Goal: Transaction & Acquisition: Subscribe to service/newsletter

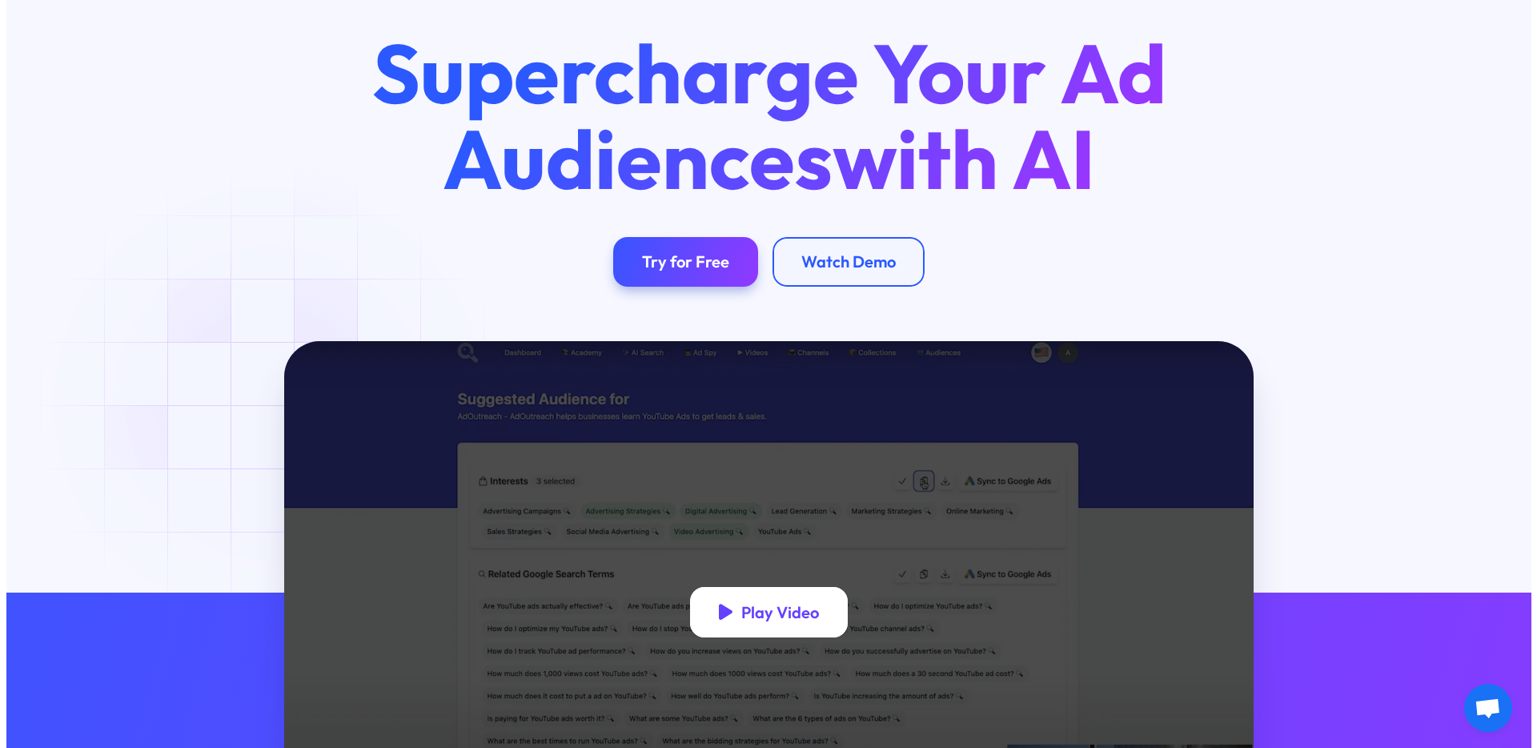
scroll to position [114, 0]
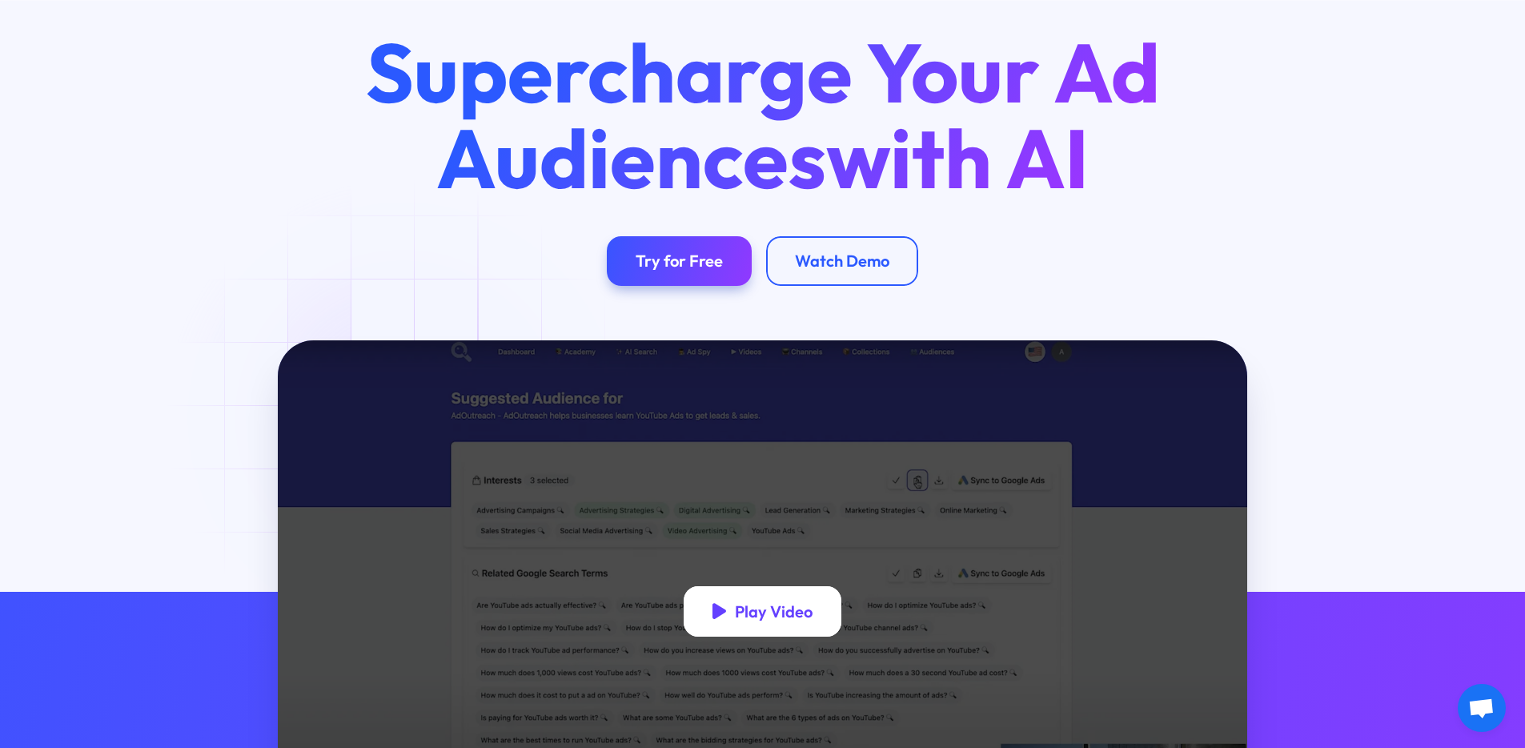
click at [748, 604] on div "Play Video" at bounding box center [774, 611] width 78 height 20
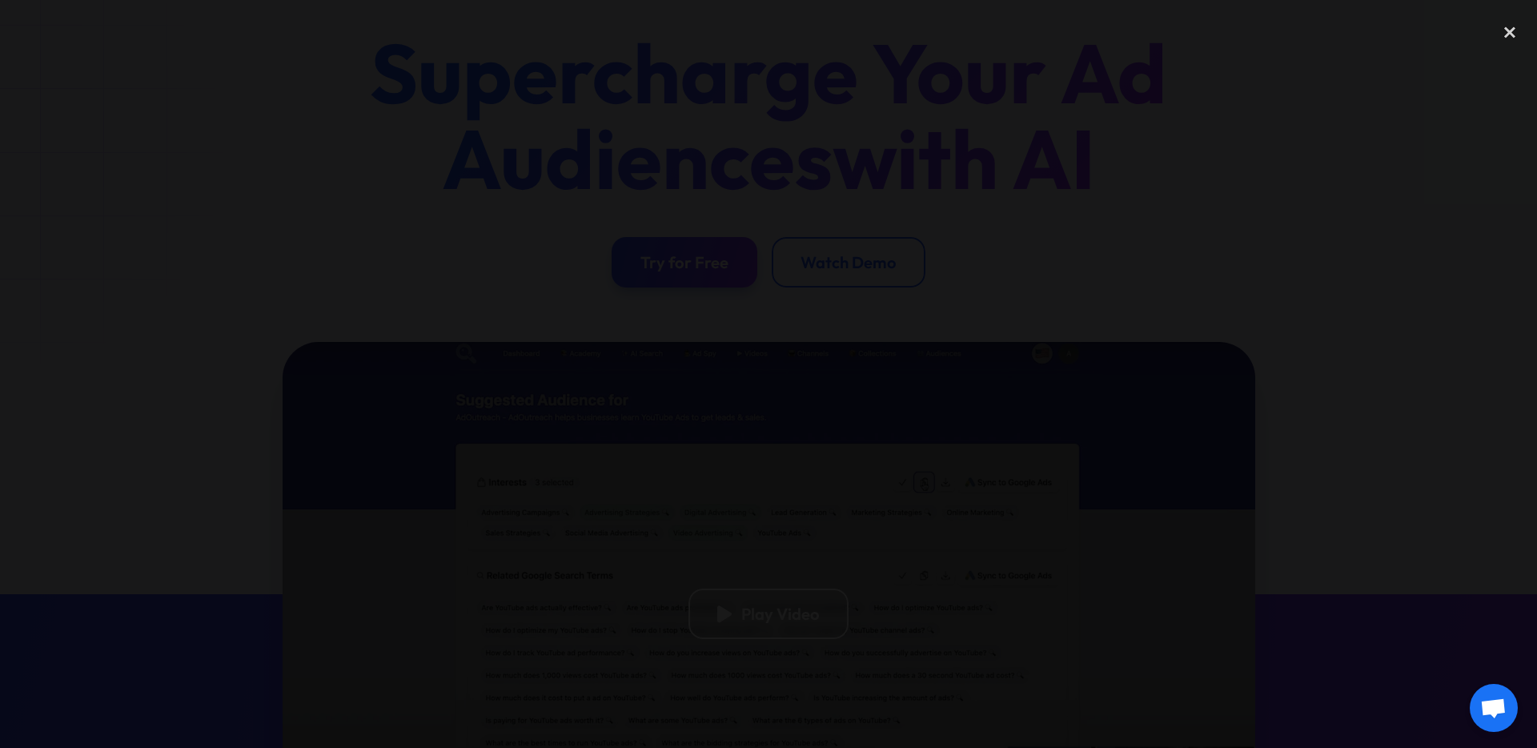
click at [1302, 399] on div at bounding box center [768, 374] width 1537 height 718
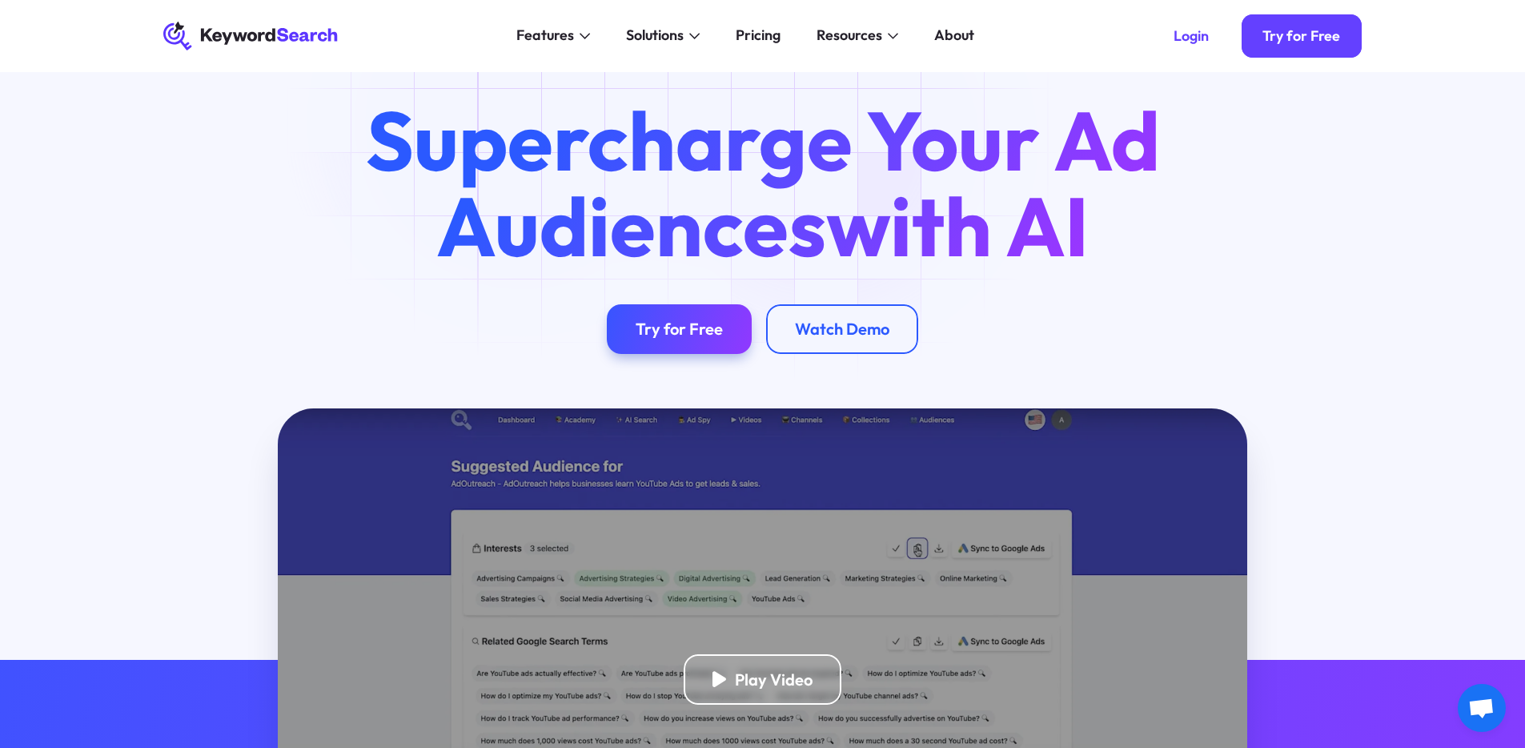
scroll to position [0, 0]
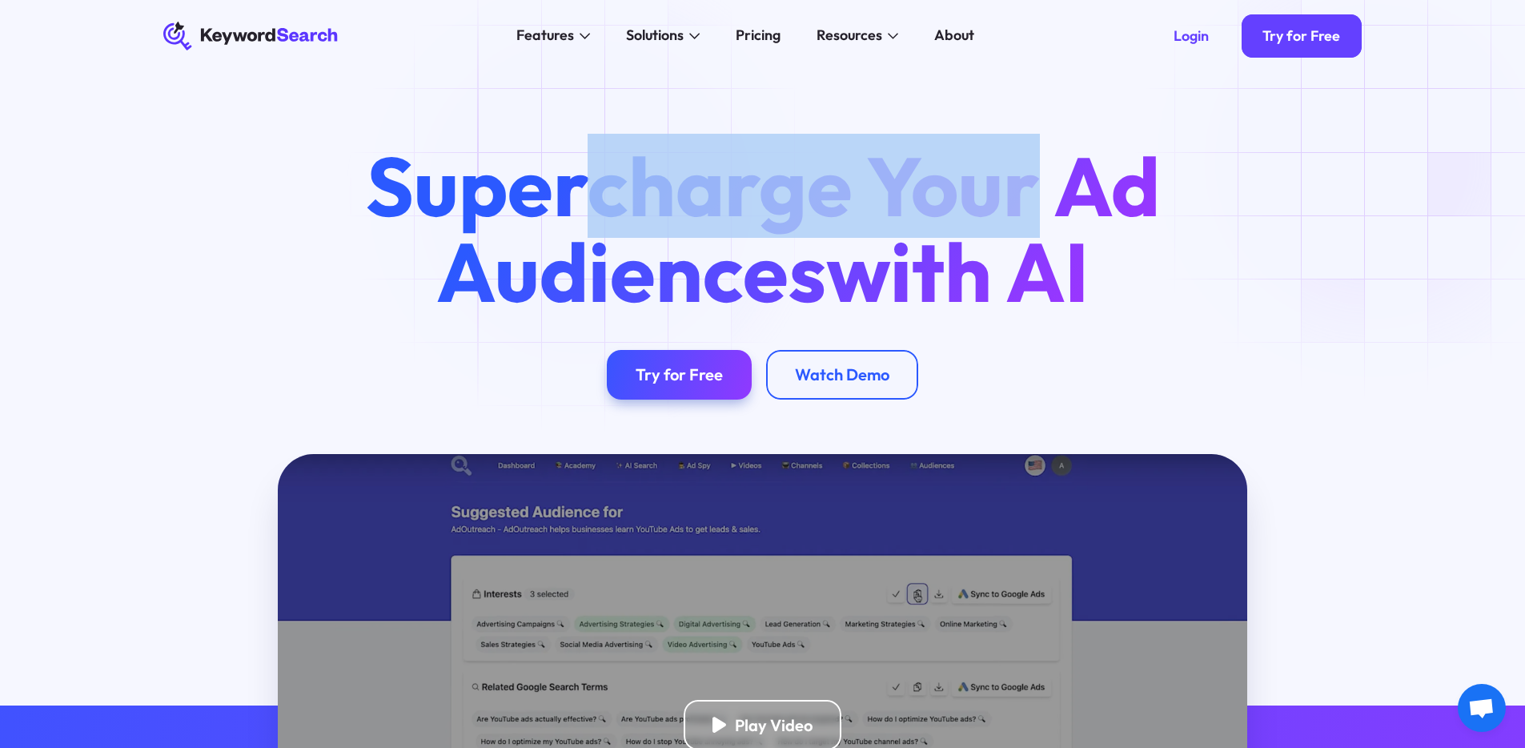
drag, startPoint x: 576, startPoint y: 194, endPoint x: 1036, endPoint y: 198, distance: 459.4
click at [1035, 198] on h1 "Supercharge Your Ad Audiences with AI" at bounding box center [761, 228] width 861 height 170
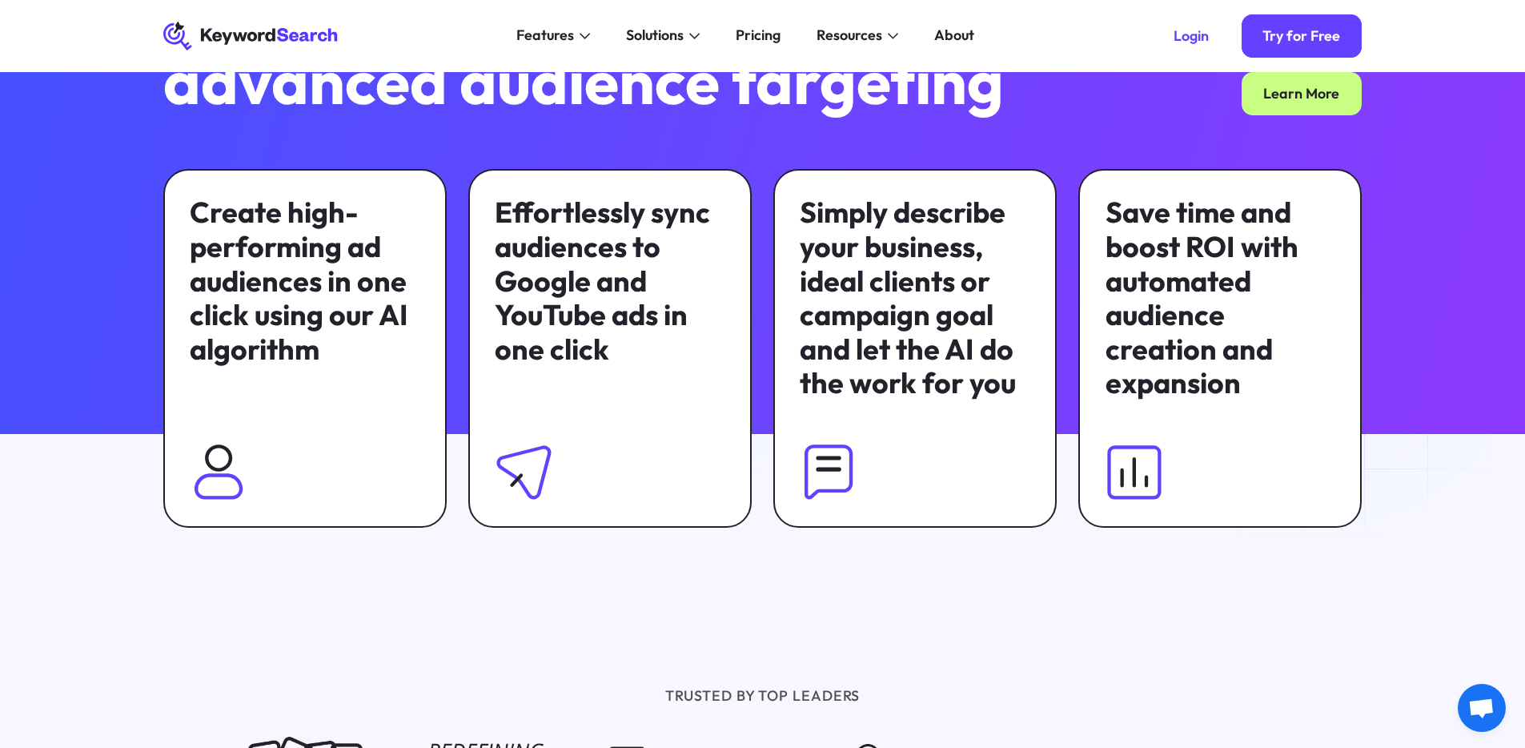
scroll to position [1029, 0]
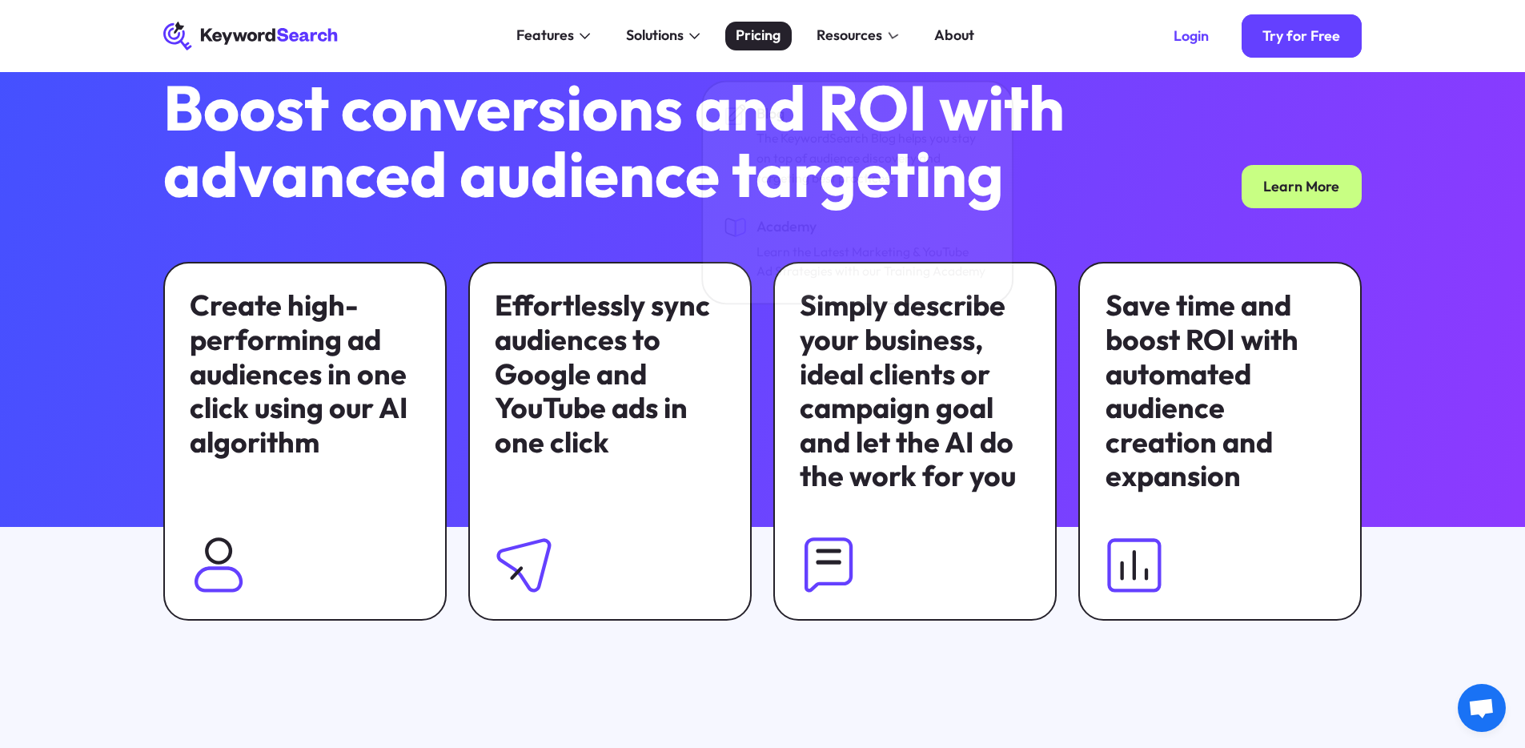
click at [746, 34] on div "Pricing" at bounding box center [758, 36] width 45 height 22
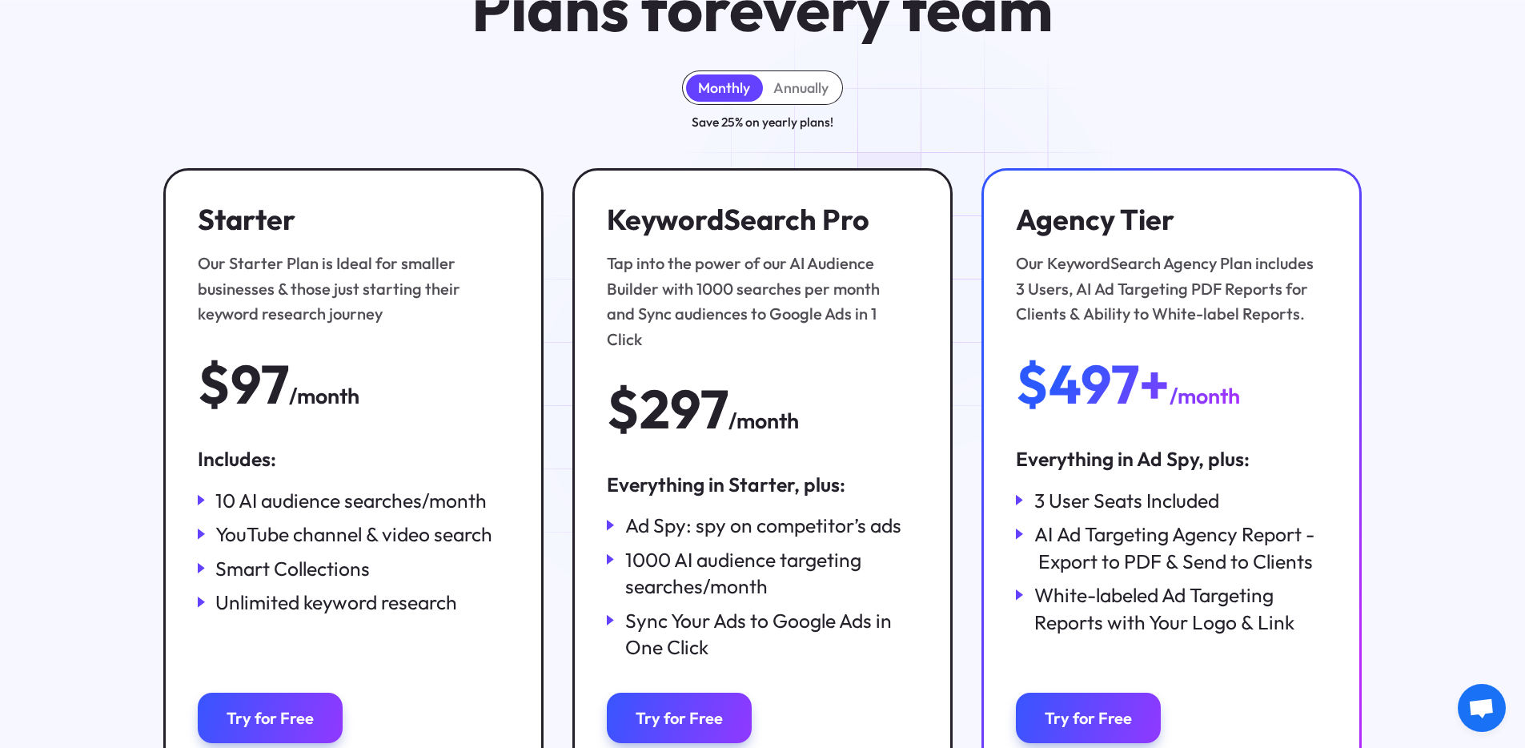
scroll to position [172, 0]
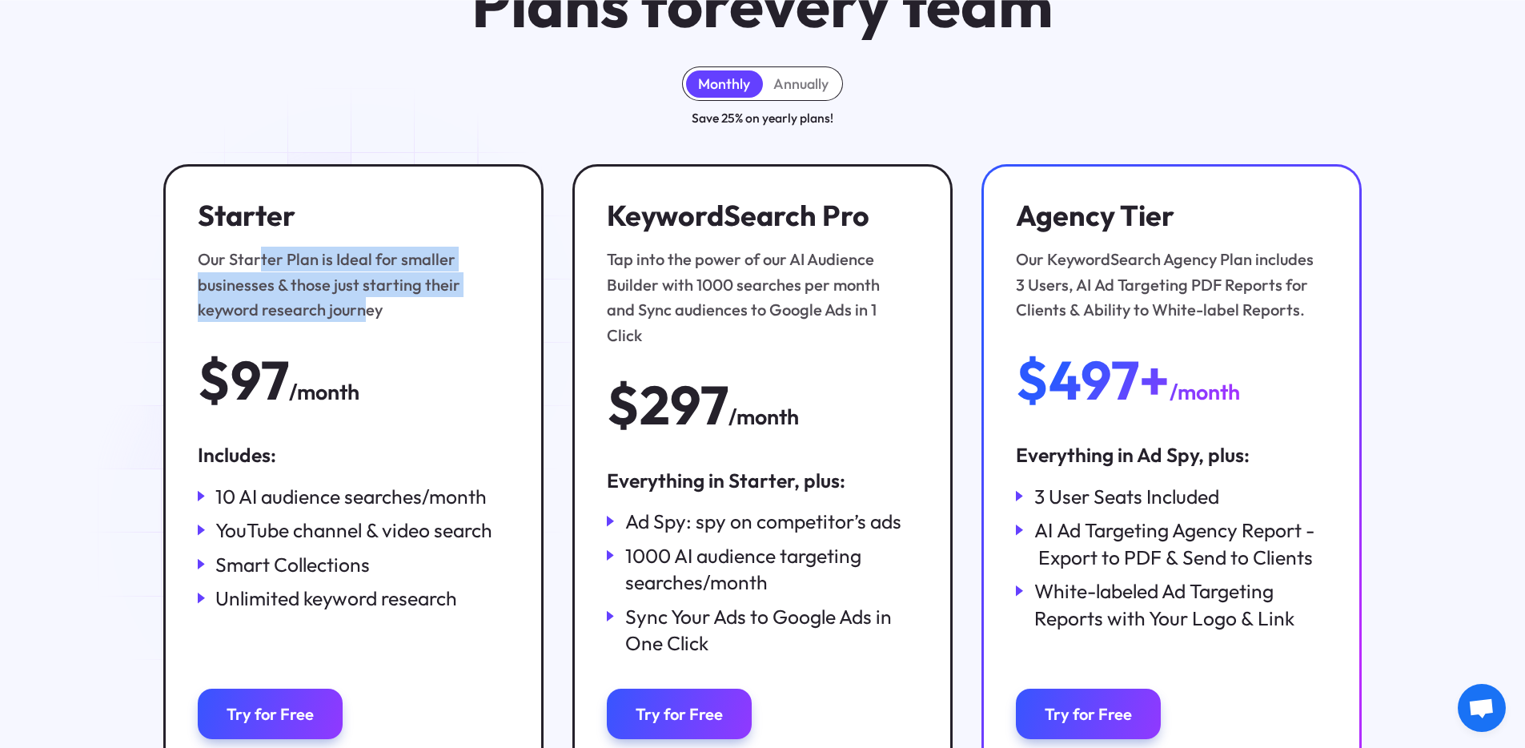
drag, startPoint x: 261, startPoint y: 264, endPoint x: 363, endPoint y: 319, distance: 116.4
click at [363, 319] on div "Our Starter Plan is Ideal for smaller businesses & those just starting their ke…" at bounding box center [349, 284] width 302 height 75
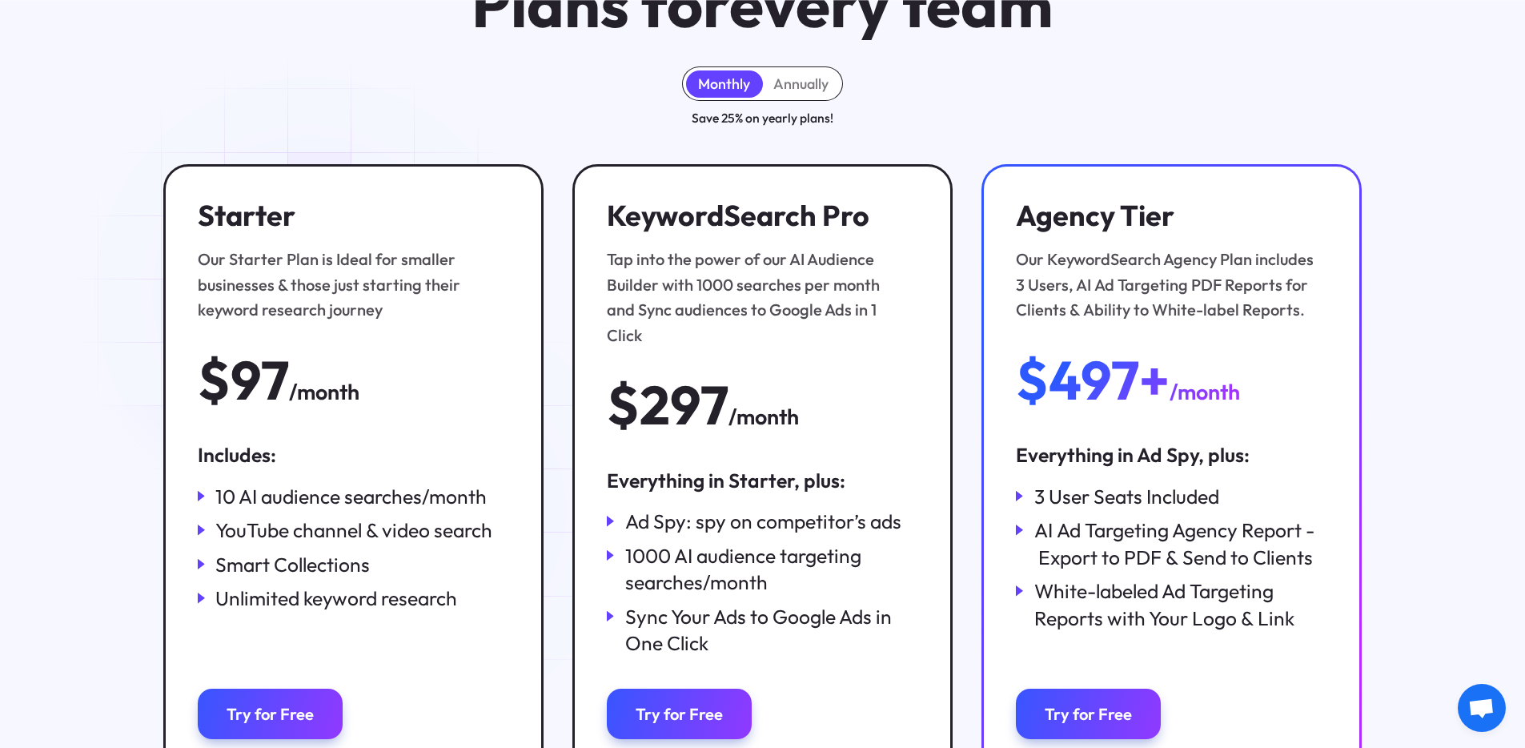
drag, startPoint x: 312, startPoint y: 293, endPoint x: 298, endPoint y: 291, distance: 14.6
click at [310, 294] on div "Our Starter Plan is Ideal for smaller businesses & those just starting their ke…" at bounding box center [349, 284] width 302 height 75
drag, startPoint x: 263, startPoint y: 283, endPoint x: 445, endPoint y: 310, distance: 183.7
click at [445, 310] on div "Our Starter Plan is Ideal for smaller businesses & those just starting their ke…" at bounding box center [349, 284] width 302 height 75
click at [336, 279] on div "Our Starter Plan is Ideal for smaller businesses & those just starting their ke…" at bounding box center [349, 284] width 302 height 75
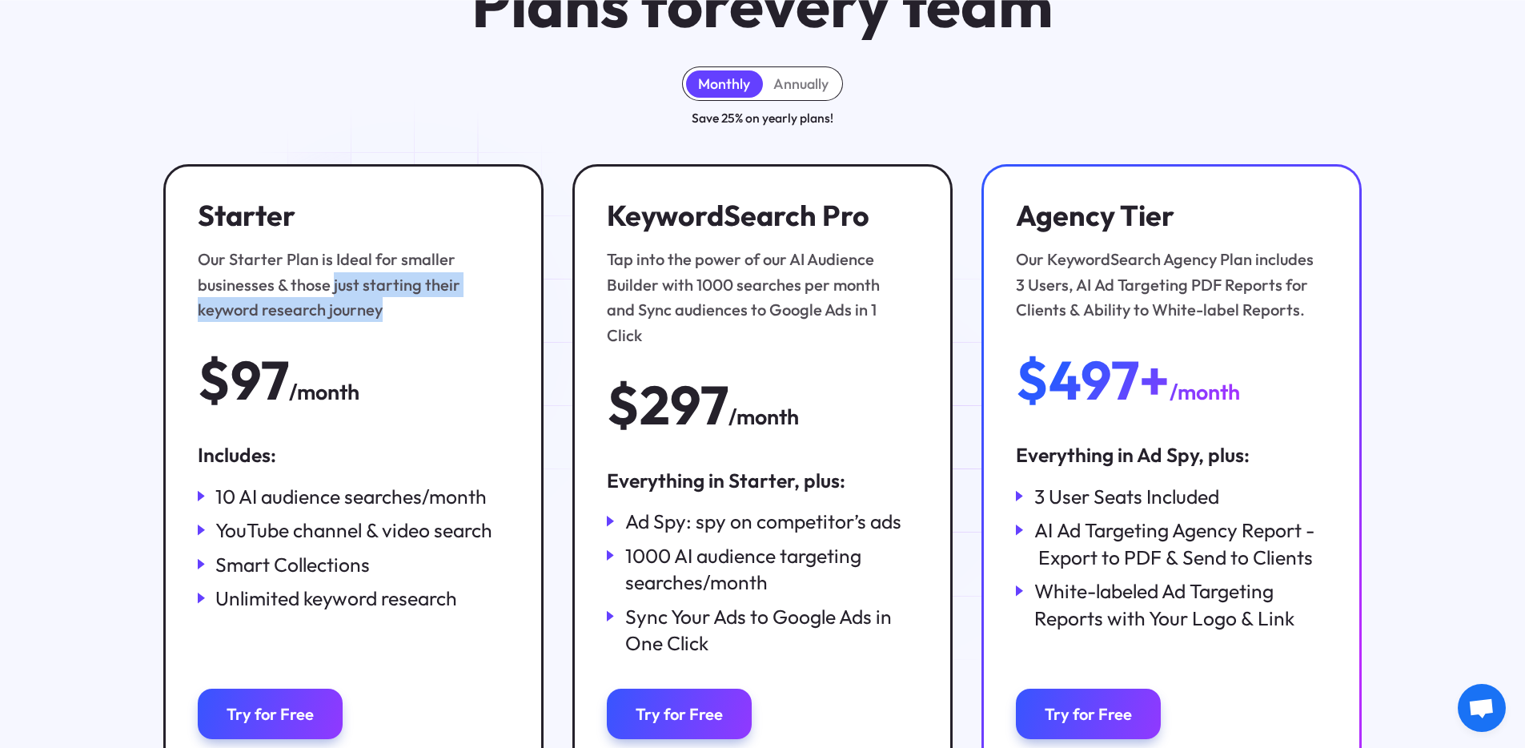
drag, startPoint x: 332, startPoint y: 280, endPoint x: 409, endPoint y: 337, distance: 95.6
click at [409, 337] on div "Starter Our Starter Plan is Ideal for smaller businesses & those just starting …" at bounding box center [353, 303] width 311 height 210
click at [407, 314] on div "Our Starter Plan is Ideal for smaller businesses & those just starting their ke…" at bounding box center [349, 284] width 302 height 75
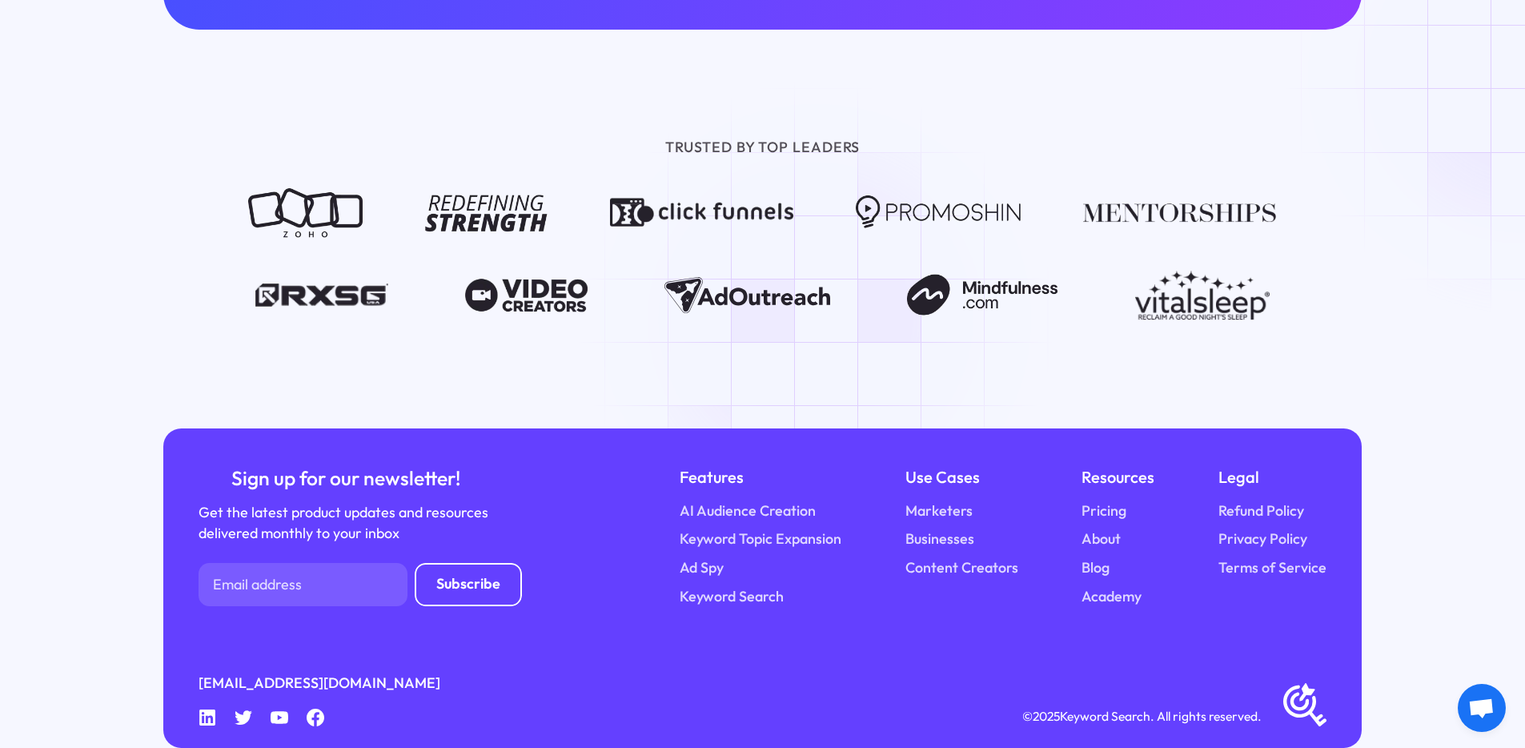
scroll to position [2068, 0]
